Goal: Use online tool/utility

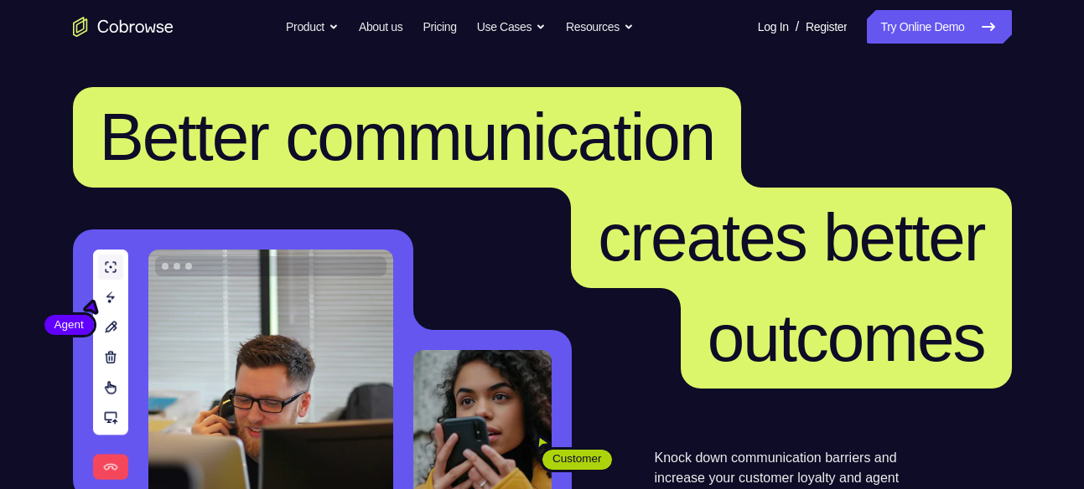
click at [976, 15] on link "Try Online Demo" at bounding box center [939, 27] width 144 height 34
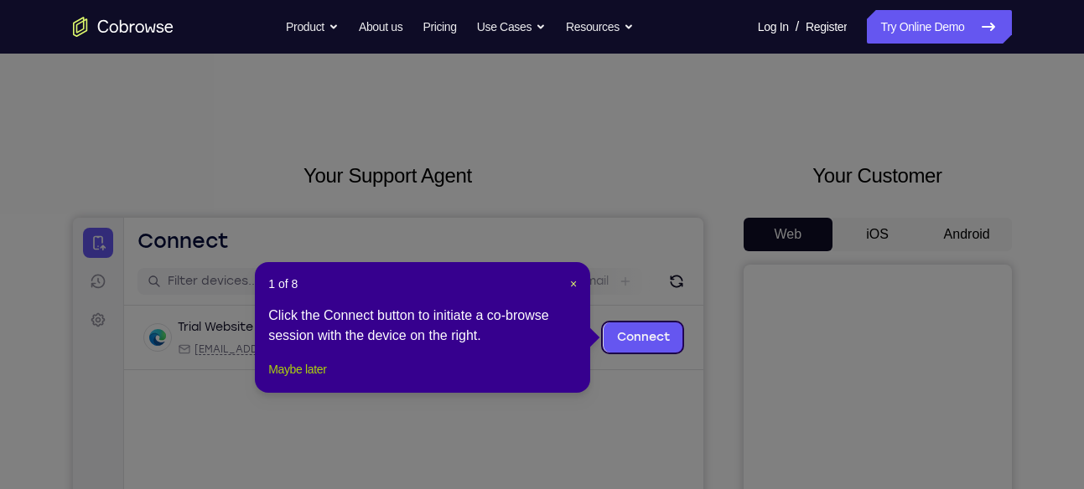
click at [280, 380] on button "Maybe later" at bounding box center [297, 370] width 58 height 20
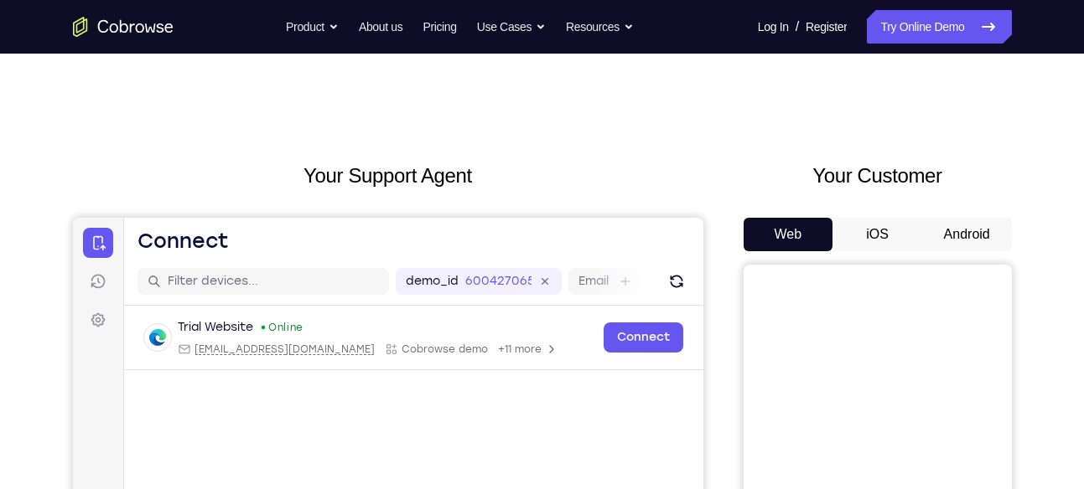
click at [951, 225] on button "Android" at bounding box center [967, 235] width 90 height 34
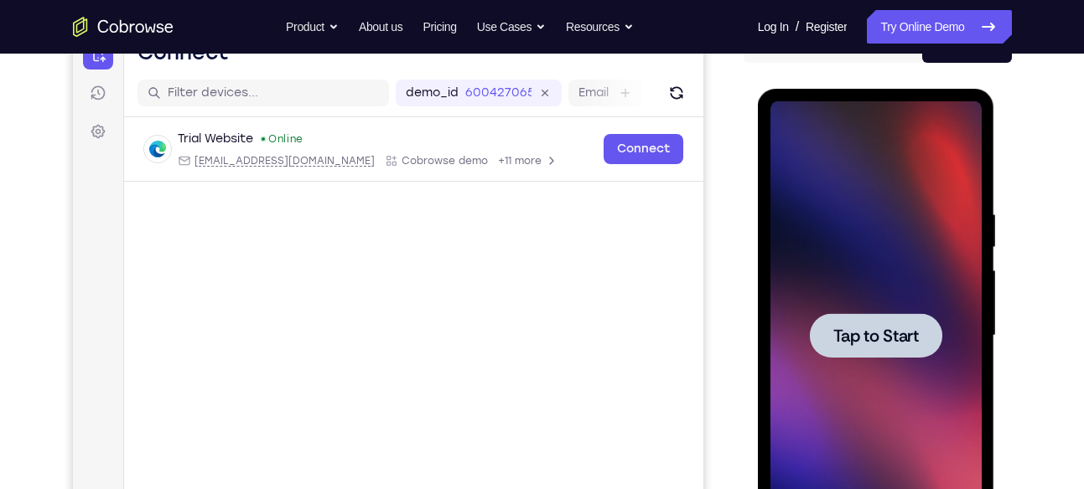
click at [891, 333] on span "Tap to Start" at bounding box center [875, 336] width 85 height 17
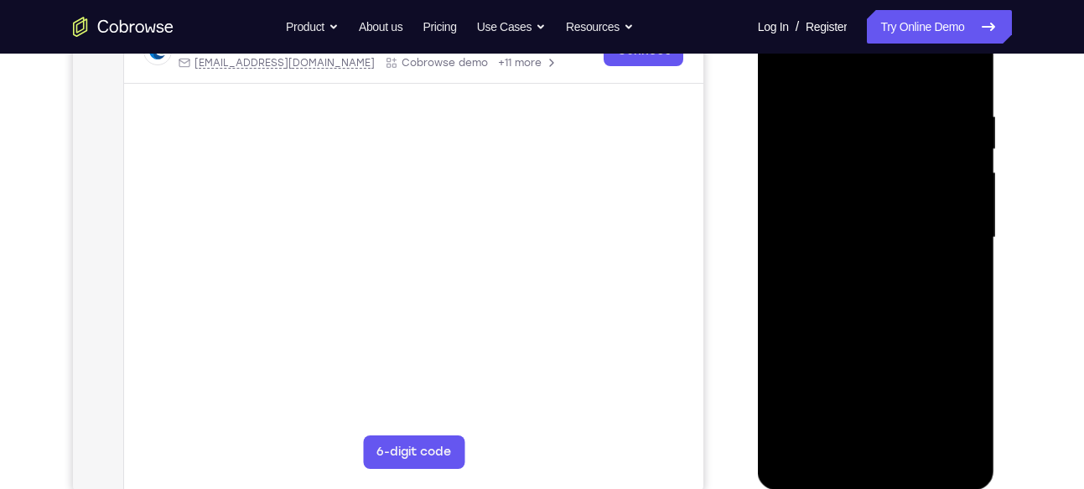
scroll to position [290, 0]
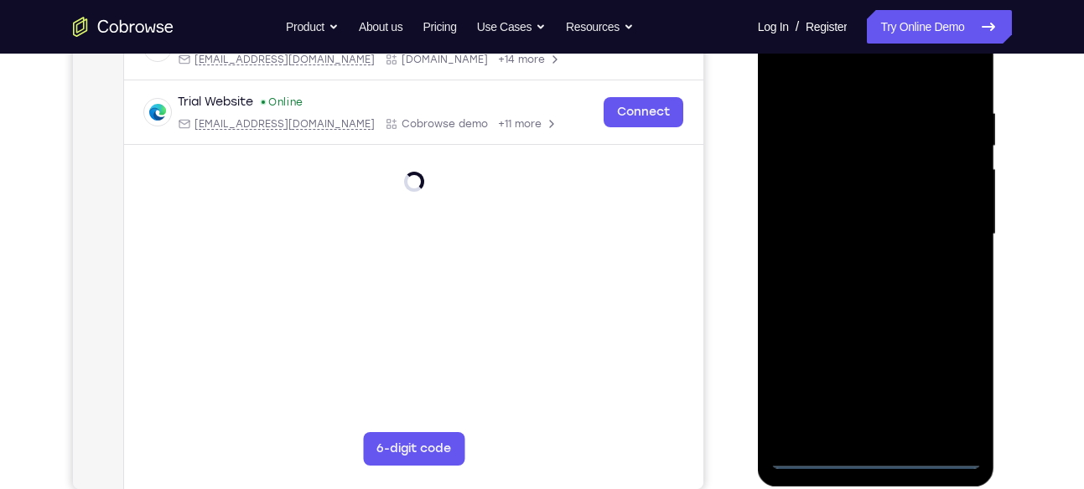
click at [878, 455] on div at bounding box center [875, 234] width 211 height 469
click at [946, 375] on div at bounding box center [875, 234] width 211 height 469
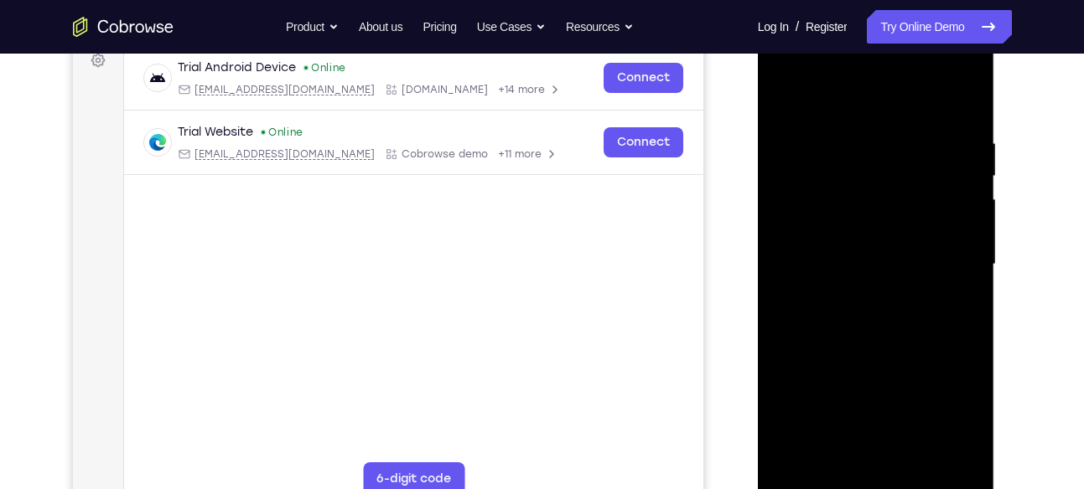
scroll to position [256, 0]
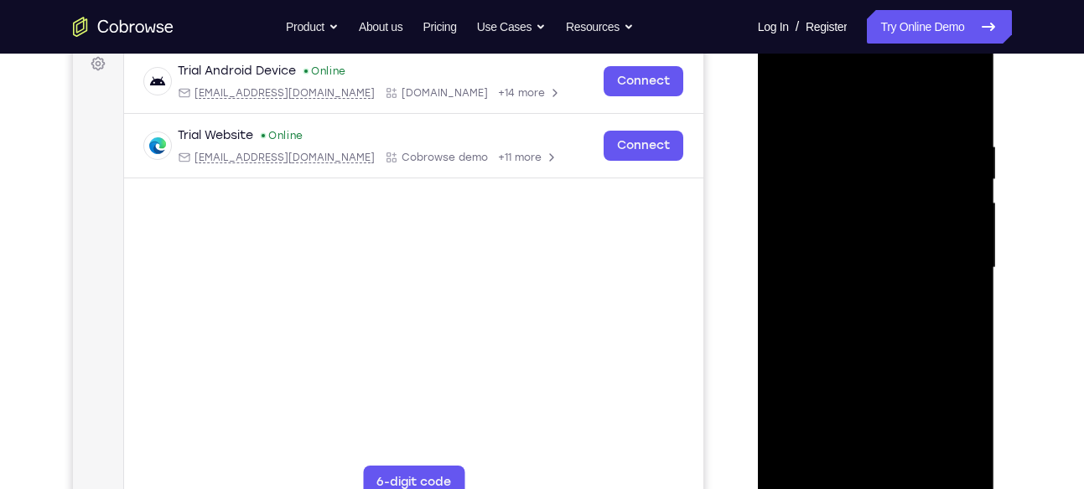
click at [877, 104] on div at bounding box center [875, 268] width 211 height 469
click at [950, 257] on div at bounding box center [875, 268] width 211 height 469
click at [858, 296] on div at bounding box center [875, 268] width 211 height 469
click at [856, 251] on div at bounding box center [875, 268] width 211 height 469
click at [849, 240] on div at bounding box center [875, 268] width 211 height 469
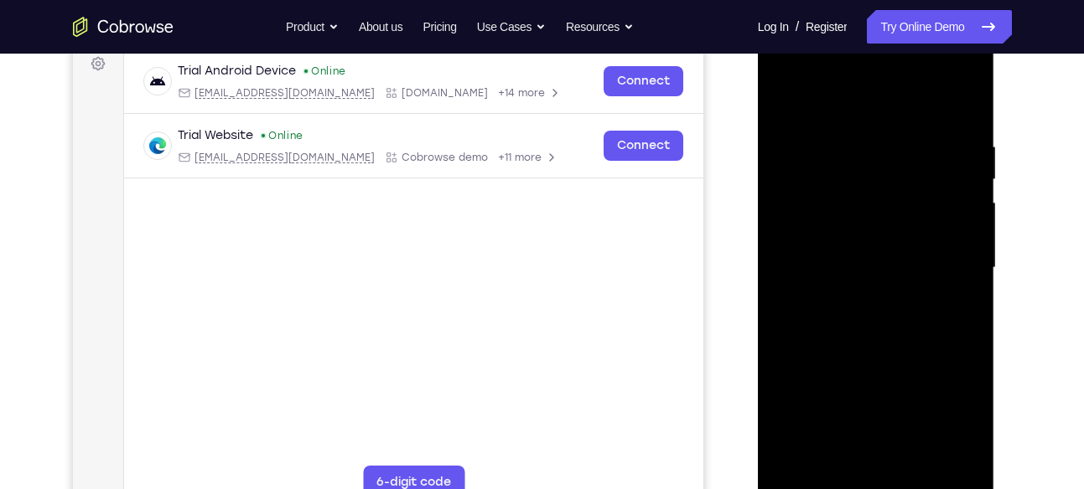
click at [854, 264] on div at bounding box center [875, 268] width 211 height 469
click at [908, 316] on div at bounding box center [875, 268] width 211 height 469
click at [955, 98] on div at bounding box center [875, 268] width 211 height 469
click at [913, 465] on div at bounding box center [875, 268] width 211 height 469
click at [864, 352] on div at bounding box center [875, 268] width 211 height 469
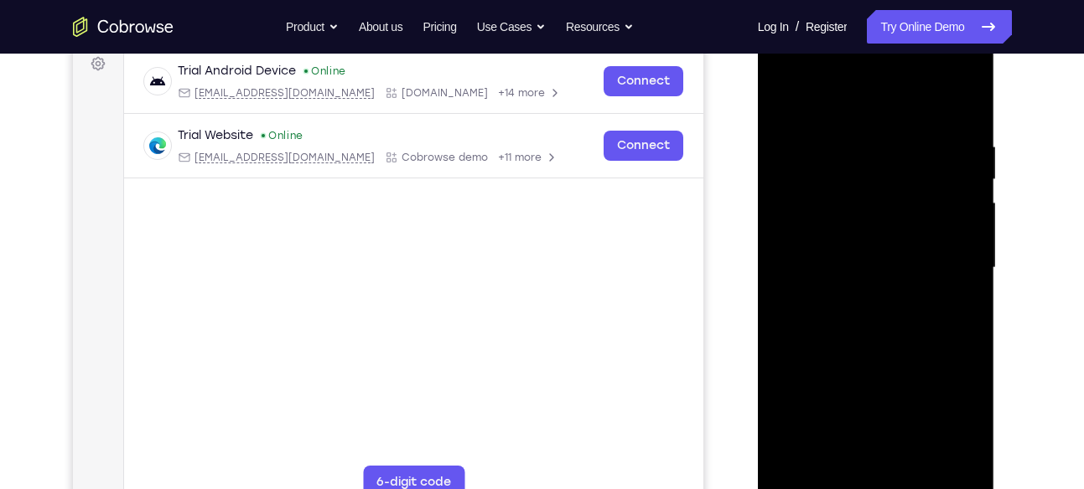
click at [789, 99] on div at bounding box center [875, 268] width 211 height 469
click at [913, 471] on div at bounding box center [875, 268] width 211 height 469
click at [966, 176] on div at bounding box center [875, 268] width 211 height 469
click at [786, 96] on div at bounding box center [875, 268] width 211 height 469
click at [847, 137] on div at bounding box center [875, 268] width 211 height 469
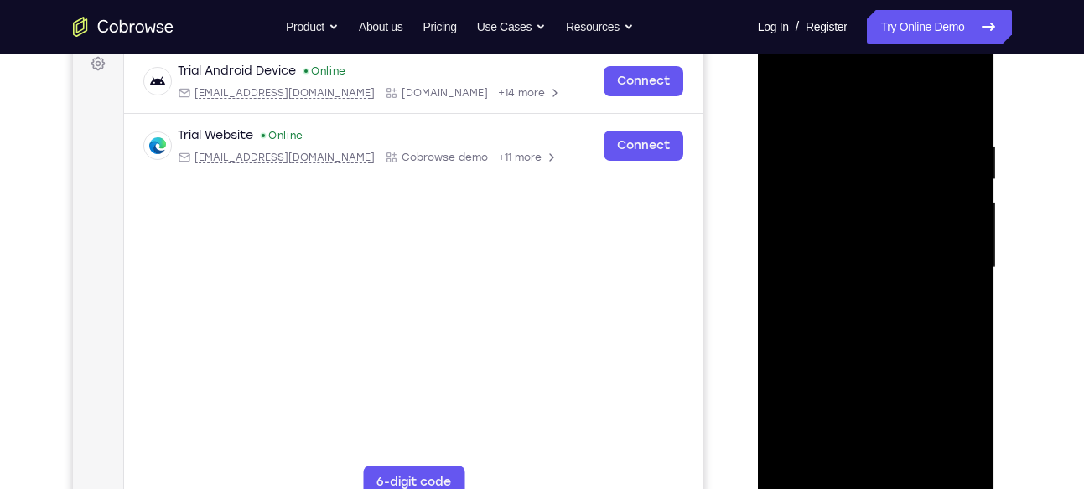
click at [969, 192] on div at bounding box center [875, 268] width 211 height 469
drag, startPoint x: 969, startPoint y: 192, endPoint x: 764, endPoint y: 238, distance: 209.6
click at [764, 238] on div at bounding box center [876, 270] width 237 height 499
click at [953, 196] on div at bounding box center [875, 268] width 211 height 469
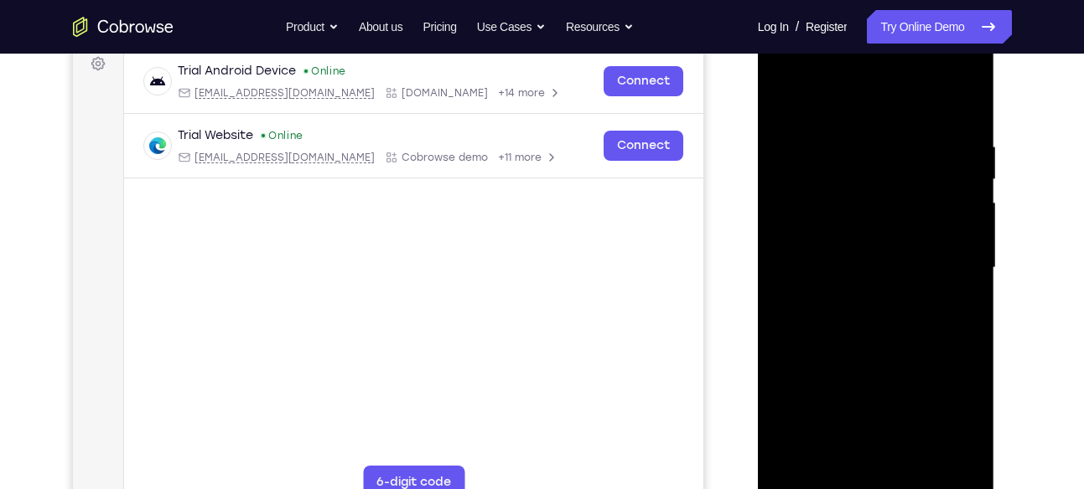
click at [953, 196] on div at bounding box center [875, 268] width 211 height 469
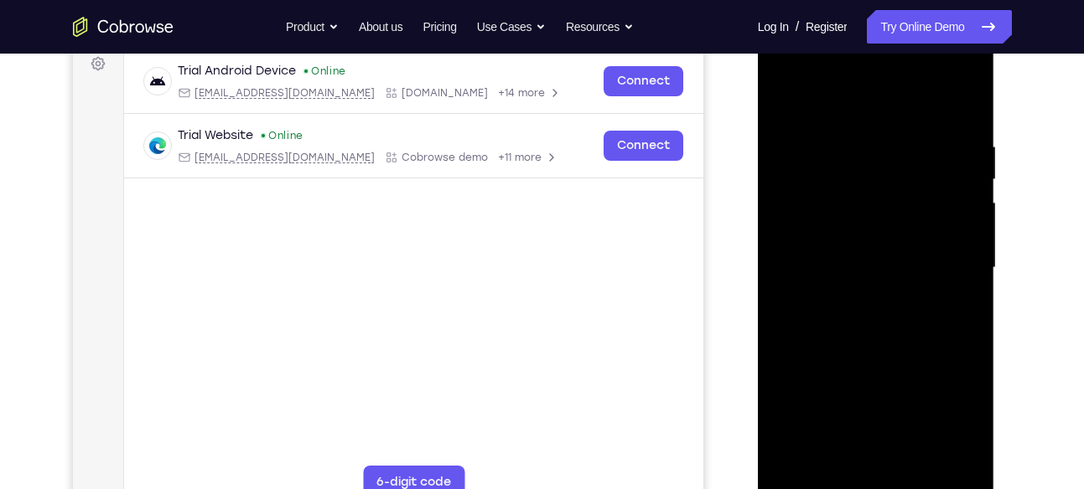
click at [956, 198] on div at bounding box center [875, 268] width 211 height 469
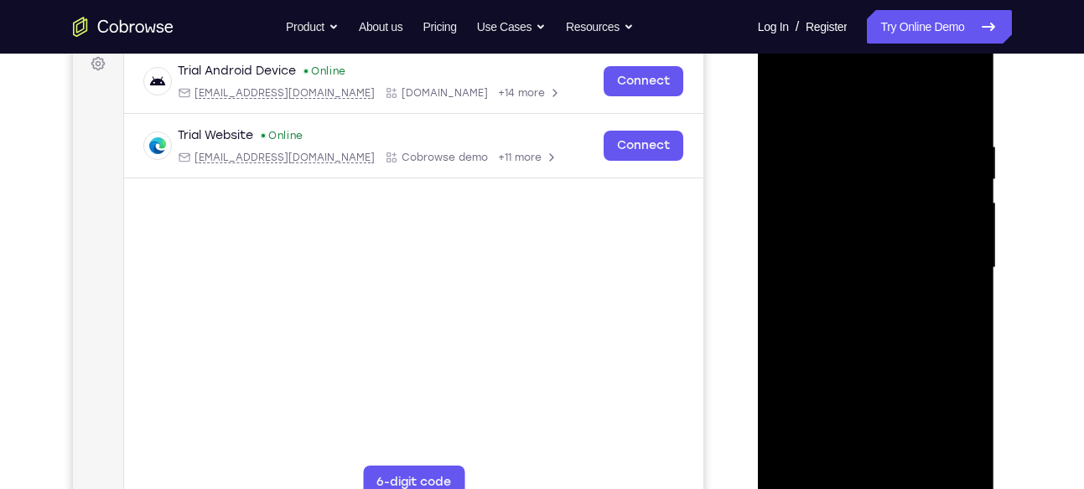
click at [781, 227] on div at bounding box center [875, 268] width 211 height 469
click at [957, 159] on div at bounding box center [875, 268] width 211 height 469
click at [960, 192] on div at bounding box center [875, 268] width 211 height 469
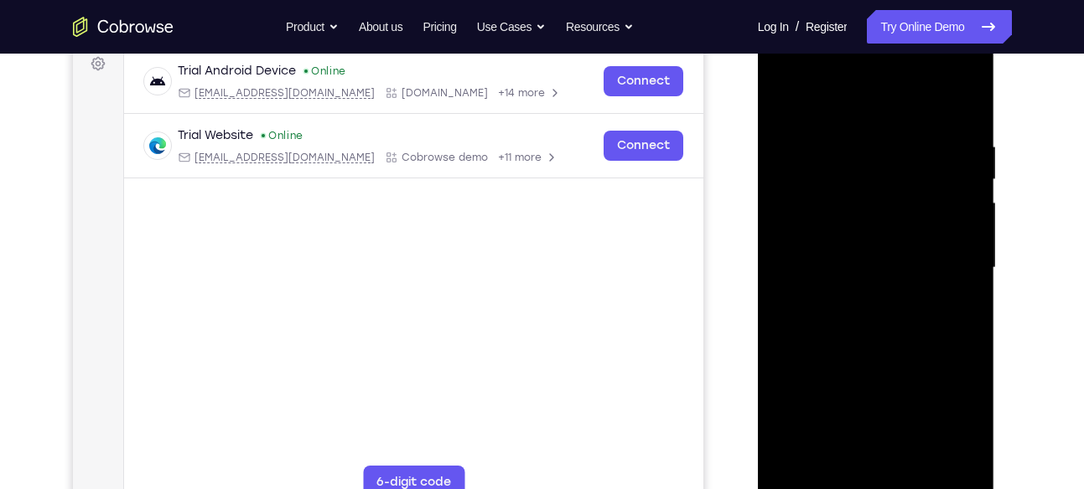
click at [960, 192] on div at bounding box center [875, 268] width 211 height 469
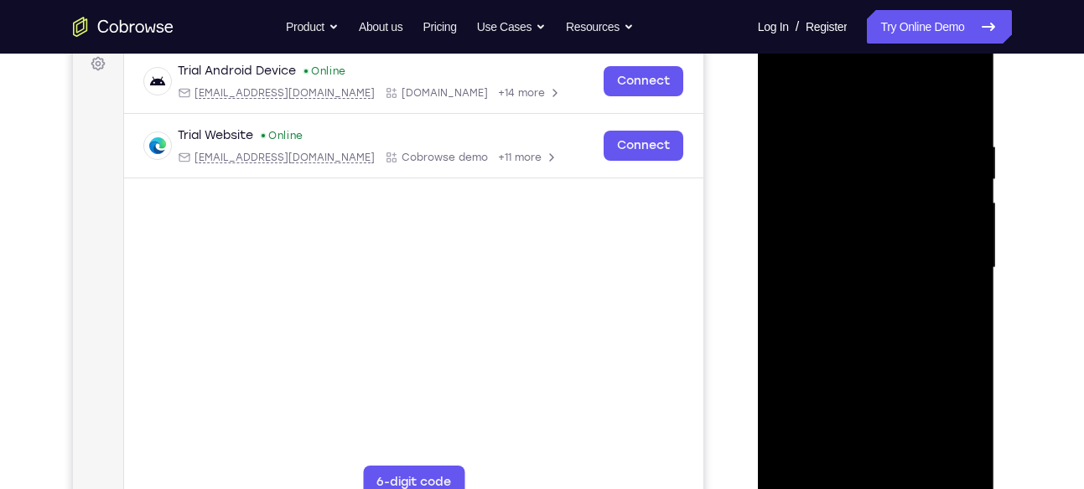
click at [960, 192] on div at bounding box center [875, 268] width 211 height 469
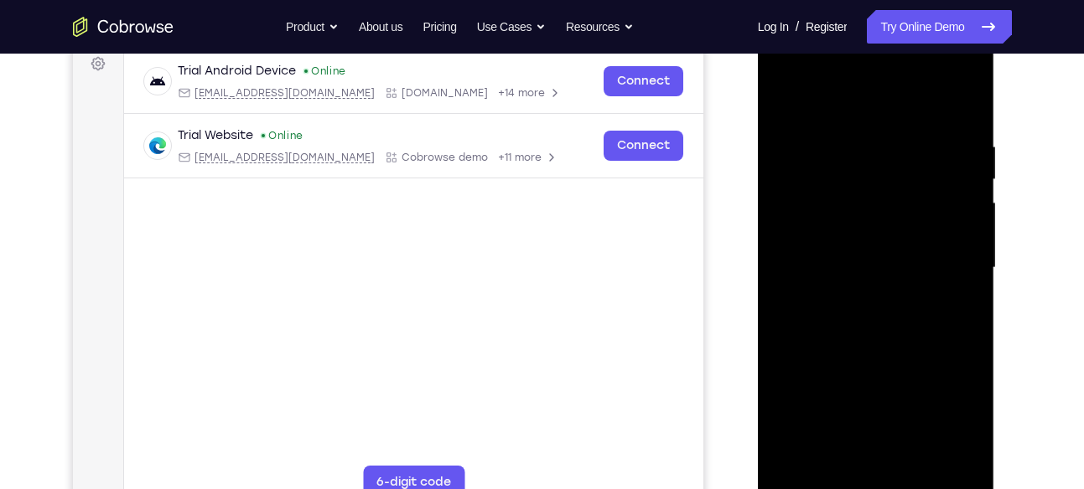
click at [960, 193] on div at bounding box center [875, 268] width 211 height 469
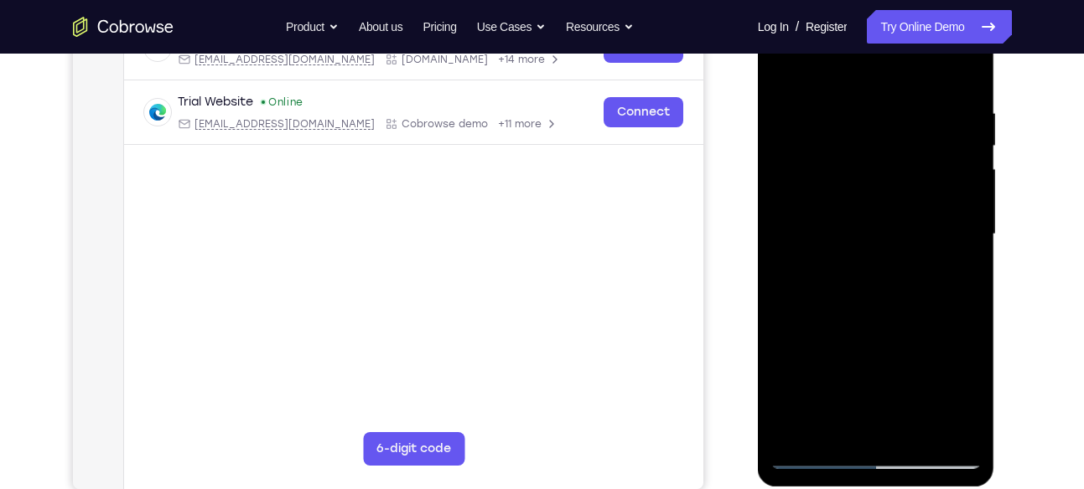
scroll to position [277, 0]
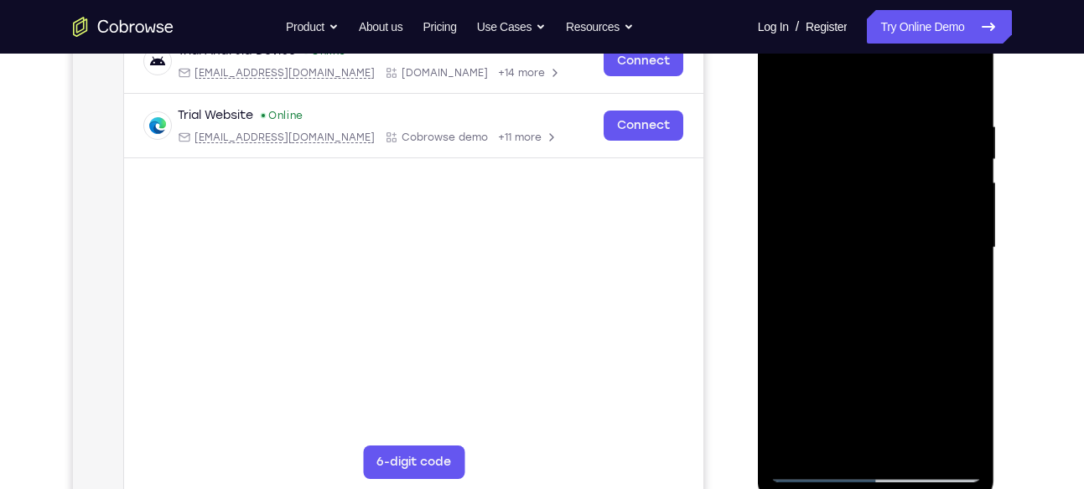
click at [958, 196] on div at bounding box center [875, 247] width 211 height 469
click at [963, 133] on div at bounding box center [875, 247] width 211 height 469
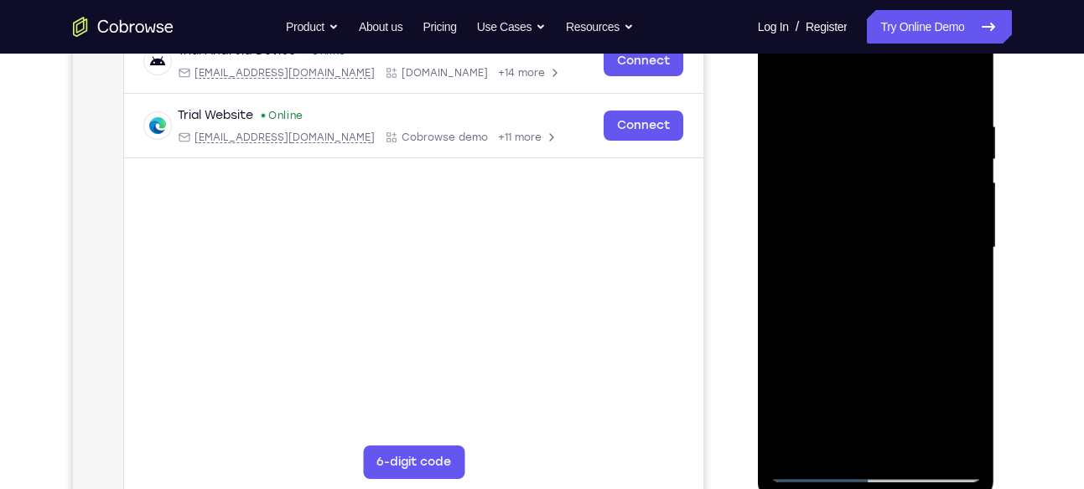
click at [963, 133] on div at bounding box center [875, 247] width 211 height 469
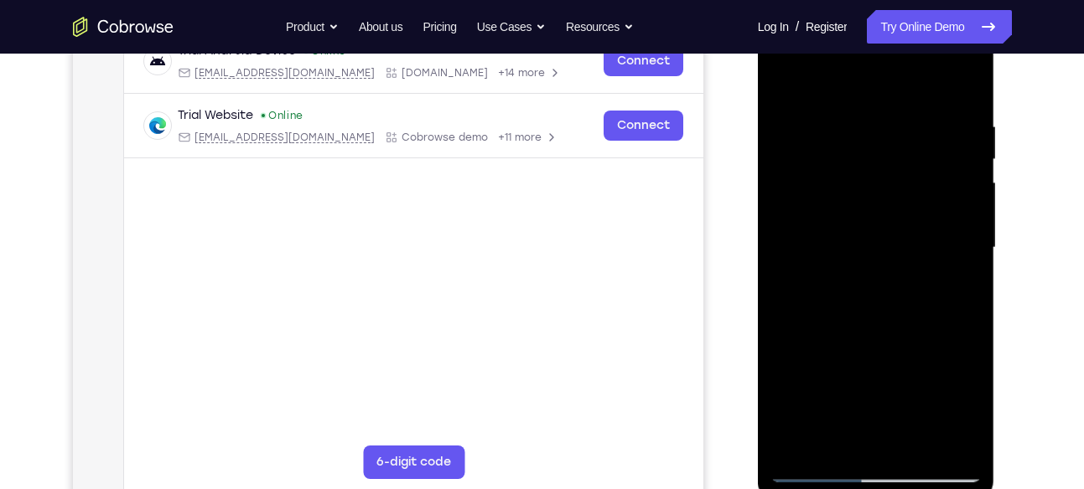
click at [963, 133] on div at bounding box center [875, 247] width 211 height 469
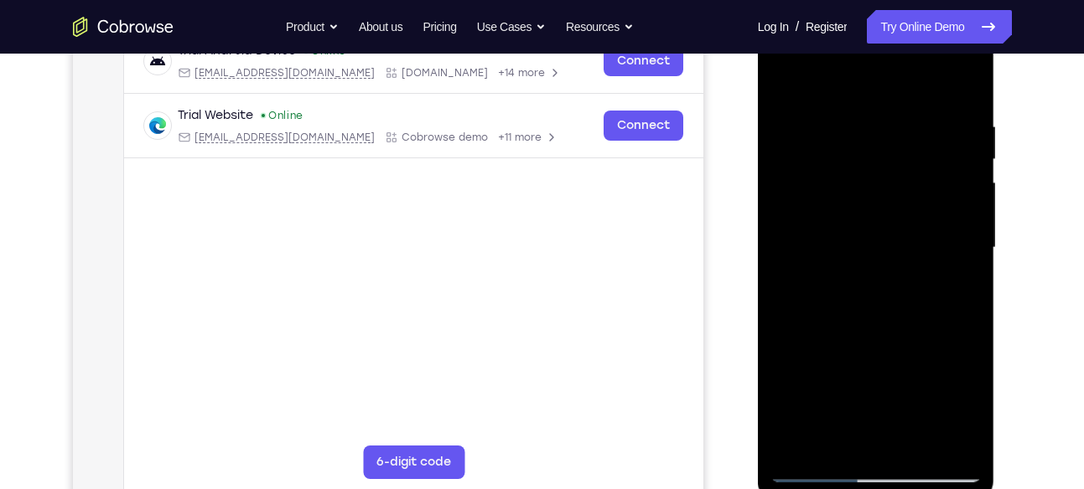
click at [963, 133] on div at bounding box center [875, 247] width 211 height 469
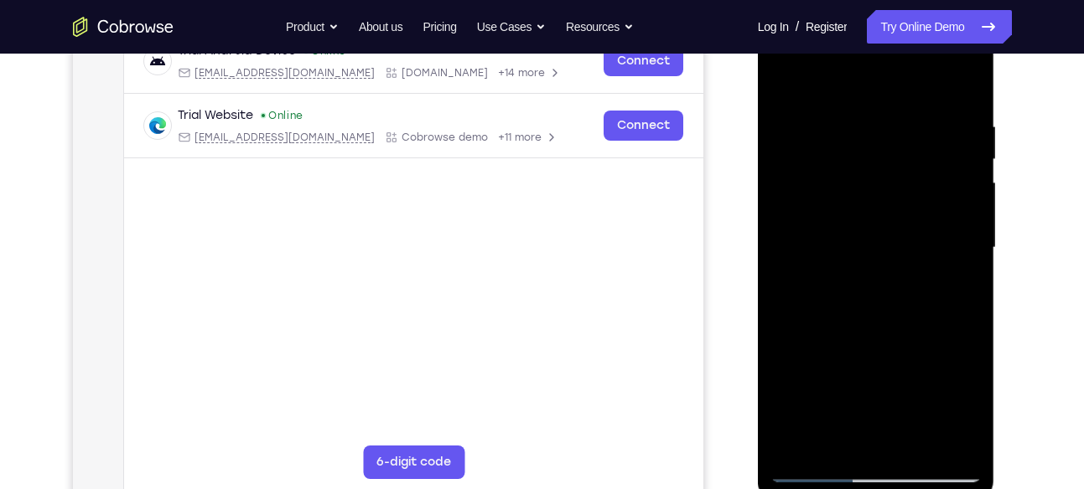
click at [963, 133] on div at bounding box center [875, 247] width 211 height 469
click at [958, 118] on div at bounding box center [875, 247] width 211 height 469
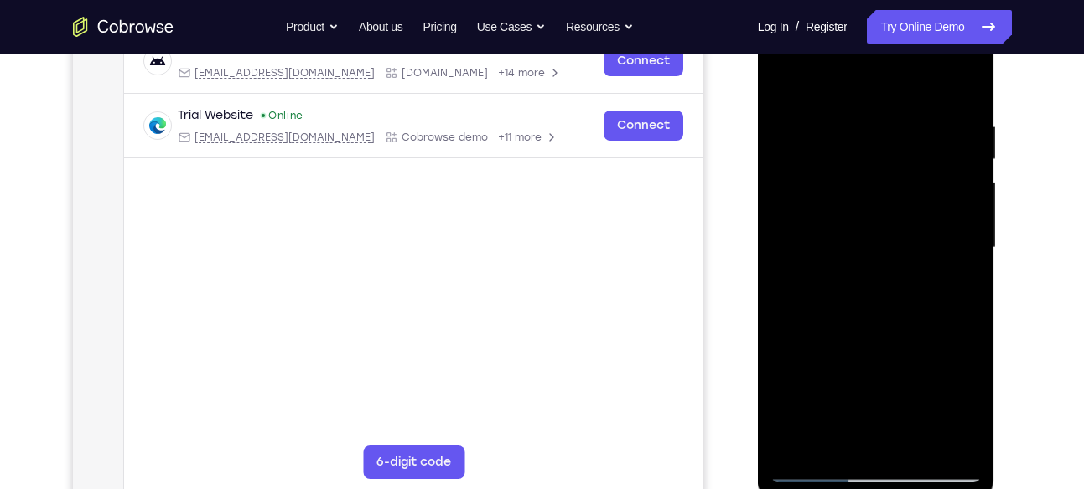
click at [958, 118] on div at bounding box center [875, 247] width 211 height 469
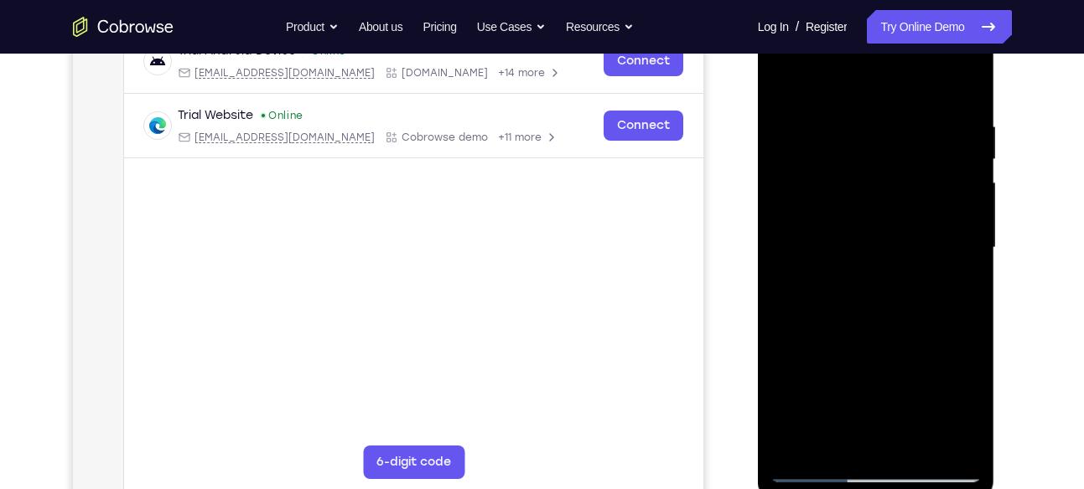
click at [958, 118] on div at bounding box center [875, 247] width 211 height 469
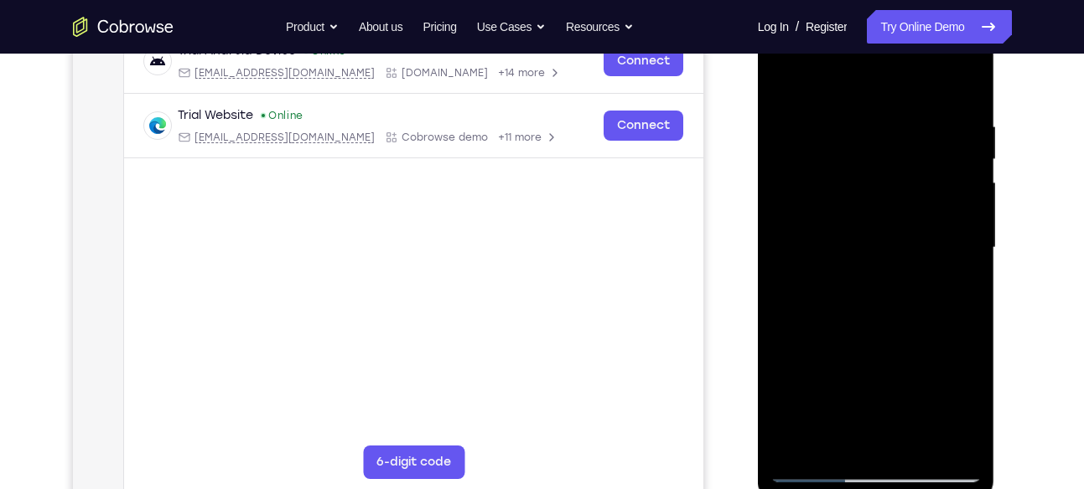
click at [958, 118] on div at bounding box center [875, 247] width 211 height 469
click at [958, 77] on div at bounding box center [875, 247] width 211 height 469
drag, startPoint x: 856, startPoint y: 136, endPoint x: 893, endPoint y: 280, distance: 148.8
click at [893, 280] on div at bounding box center [875, 247] width 211 height 469
